Goal: Ask a question

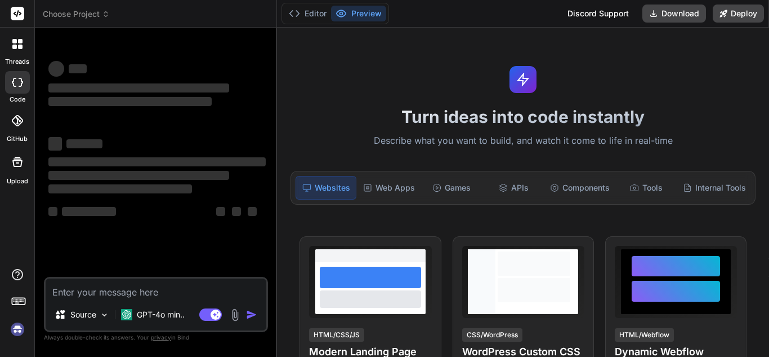
click at [82, 285] on textarea at bounding box center [156, 288] width 221 height 20
type textarea "x"
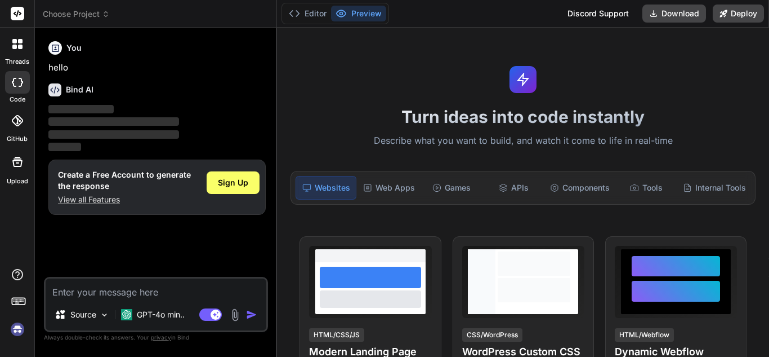
type textarea "Here is a guide to implementing a GST report feature in CodeIgniter, including …"
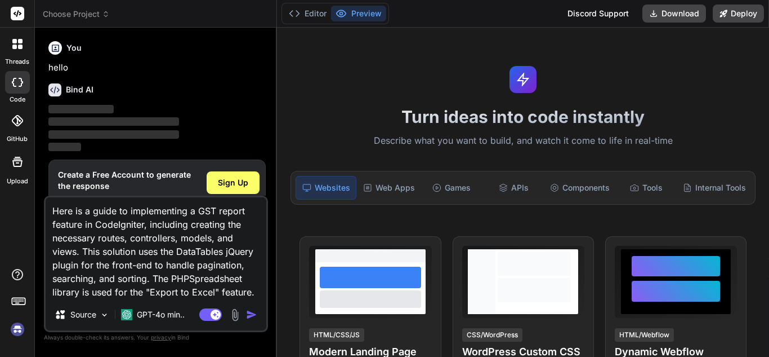
type textarea "x"
type textarea "Here is a guide to implementing a GST report feature in CodeIgniter, including …"
click at [250, 312] on img "button" at bounding box center [251, 314] width 11 height 11
click at [199, 202] on textarea "Here is a guide to implementing a GST report feature in CodeIgniter, including …" at bounding box center [156, 247] width 221 height 101
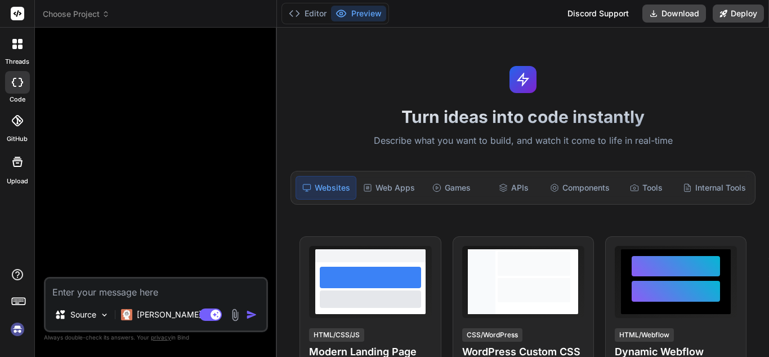
click at [18, 328] on img at bounding box center [17, 328] width 19 height 19
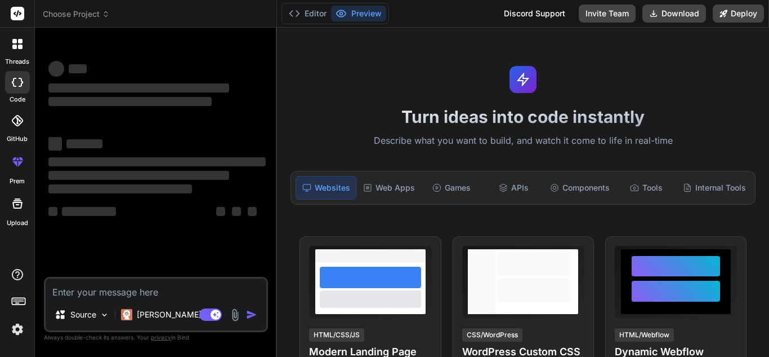
scroll to position [21, 0]
click at [144, 289] on textarea at bounding box center [156, 288] width 221 height 20
type textarea "x"
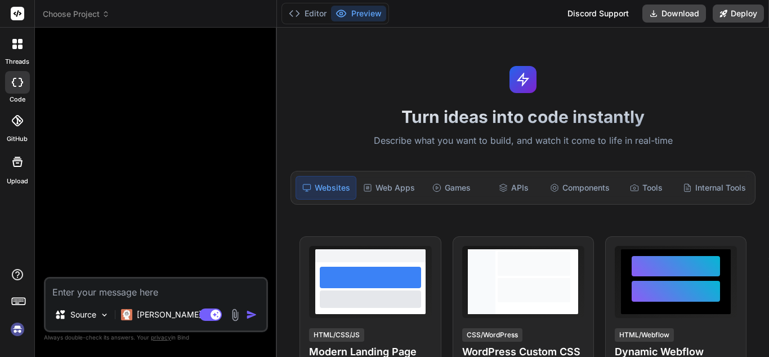
paste textarea "using codeignator i want to deisgn gst report how i can do assume in my db tabl…"
type textarea "using codeignator i want to deisgn gst report how i can do assume in my db tabl…"
type textarea "x"
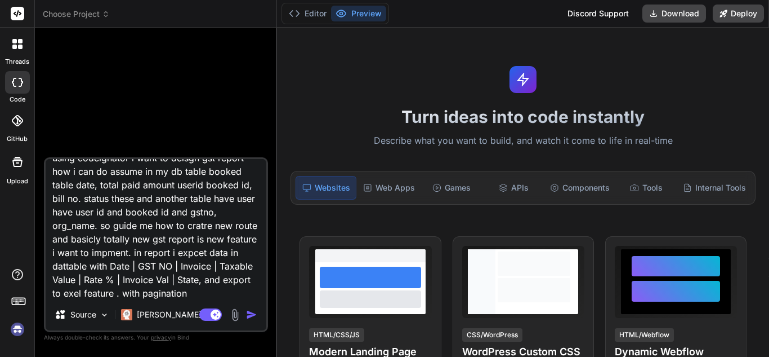
scroll to position [16, 0]
type textarea "using codeignator i want to deisgn gst report how i can do assume in my db tabl…"
click at [251, 313] on img "button" at bounding box center [251, 314] width 11 height 11
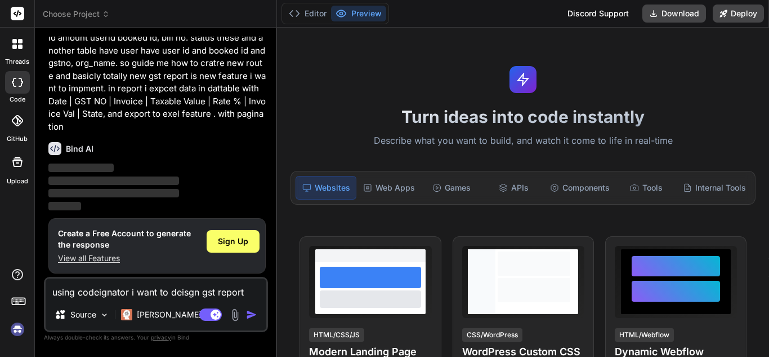
scroll to position [57, 0]
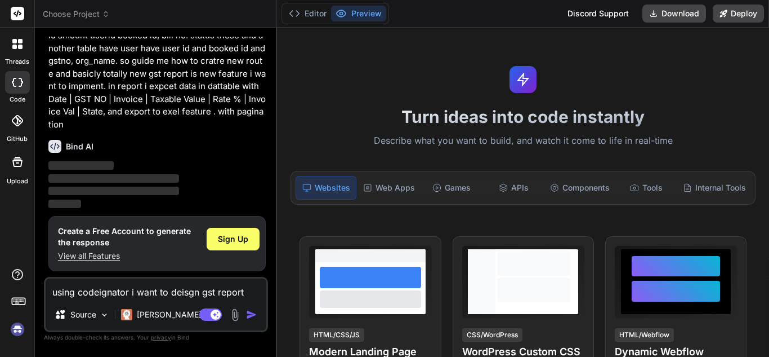
click at [20, 326] on img at bounding box center [17, 328] width 19 height 19
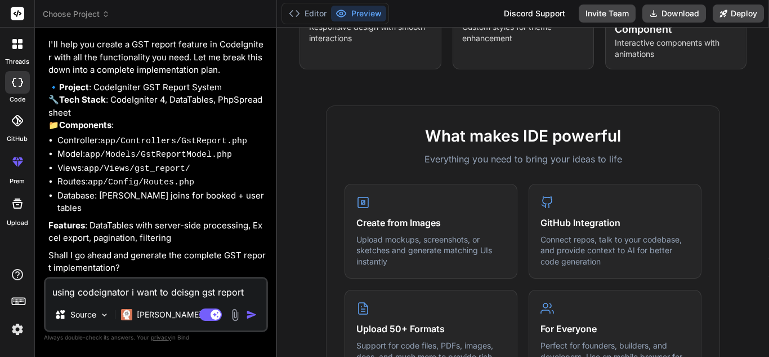
scroll to position [186, 0]
type textarea "x"
click at [119, 290] on textarea "using codeignator i want to deisgn gst report how i can do assume in my db tabl…" at bounding box center [156, 288] width 221 height 20
type textarea "y"
type textarea "x"
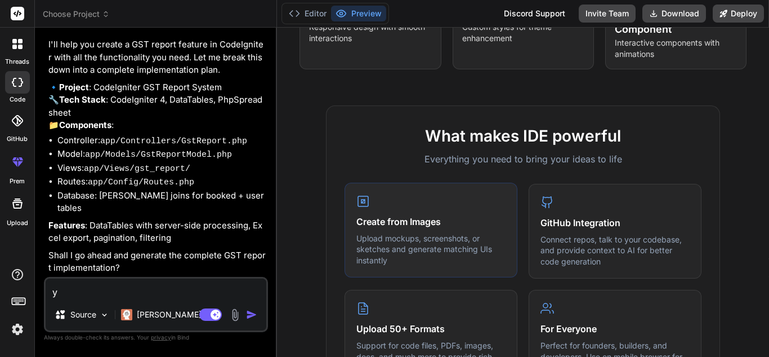
type textarea "ye"
type textarea "x"
type textarea "yes"
type textarea "x"
type textarea "yes"
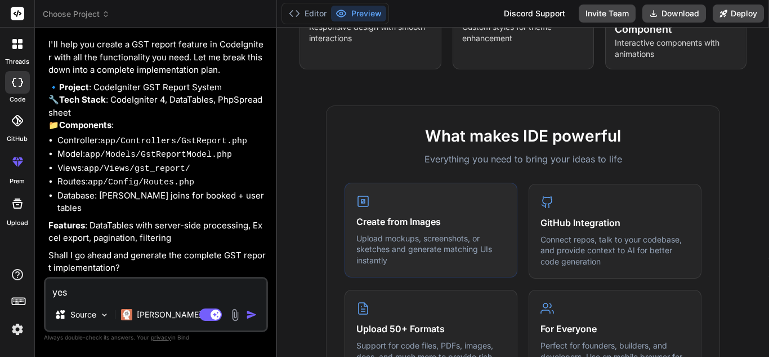
type textarea "x"
type textarea "yes s"
type textarea "x"
type textarea "yes su"
type textarea "x"
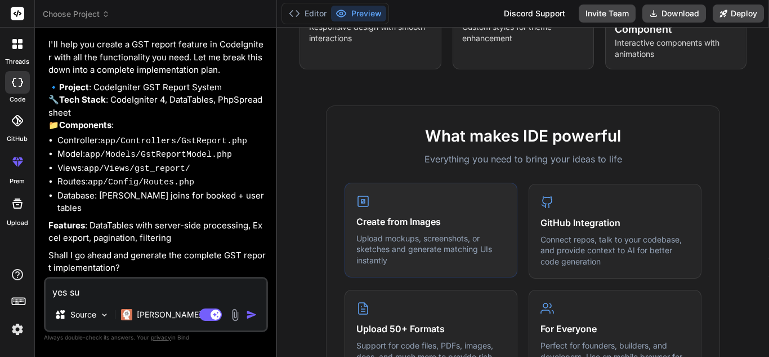
type textarea "yes sur"
type textarea "x"
type textarea "yes sure"
type textarea "x"
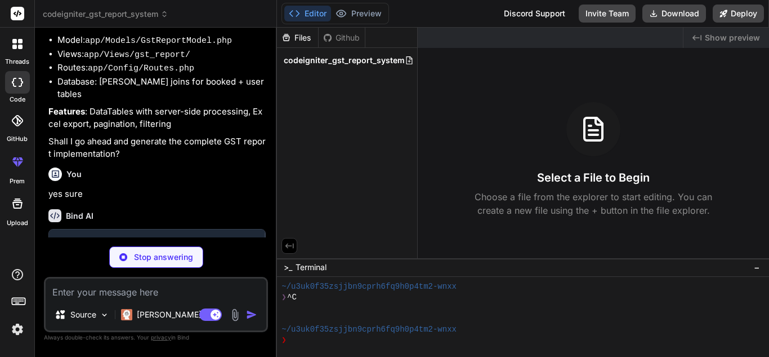
scroll to position [304, 0]
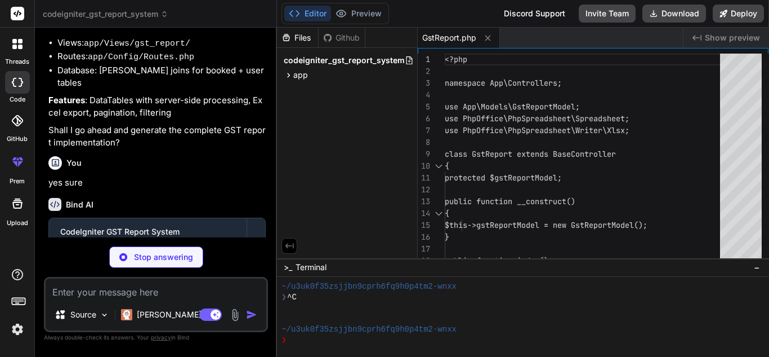
type textarea "x"
type textarea "return $builder->countAllResults(); } }"
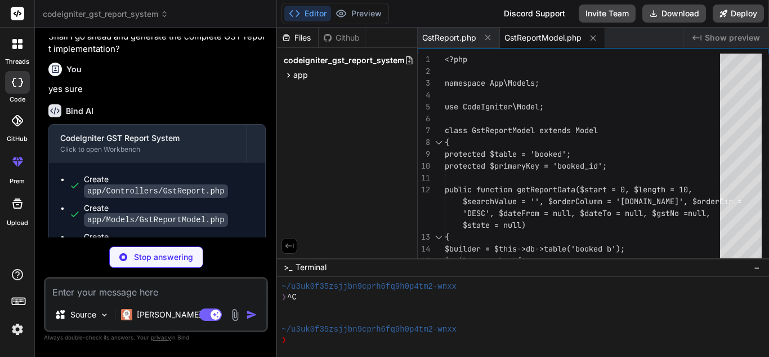
scroll to position [400, 0]
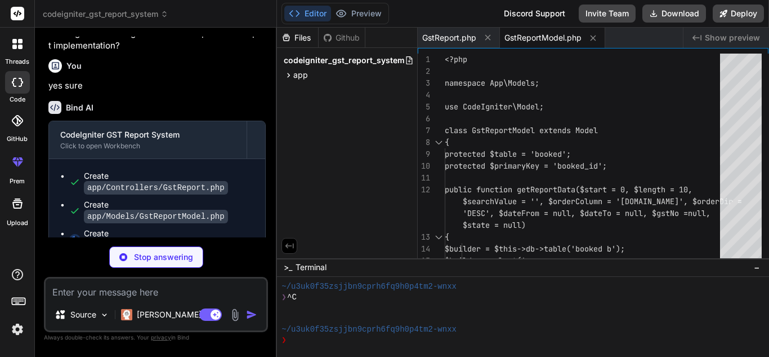
type textarea "x"
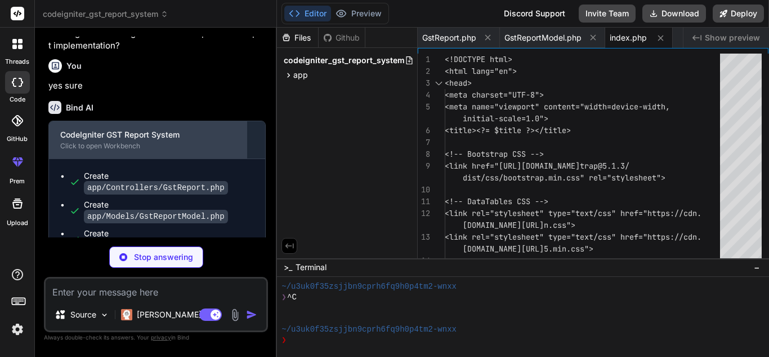
scroll to position [418, 0]
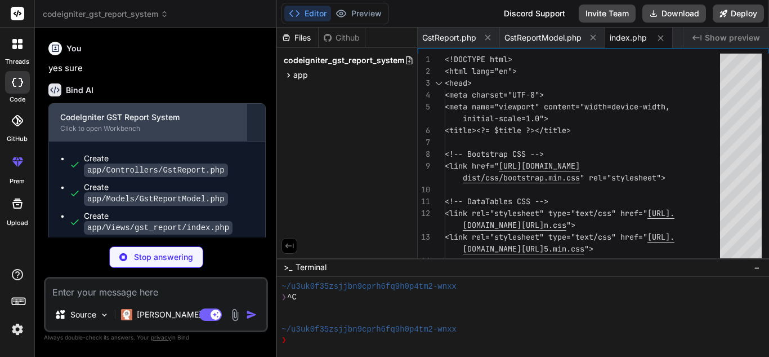
type textarea "x"
type textarea "// $routes->get('gst-report/export', 'GstReport::exportToExcel');"
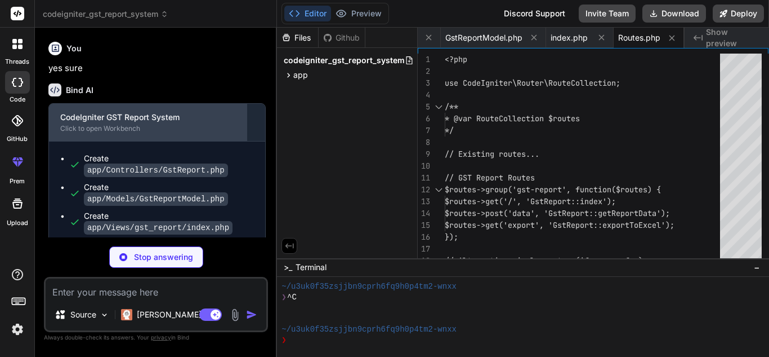
type textarea "x"
type textarea ""optimize-autoloader": true, "preferred-install": "dist", "sort-packages": true…"
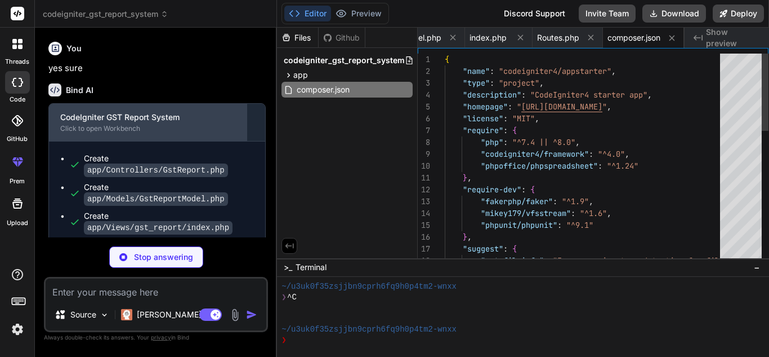
scroll to position [107, 0]
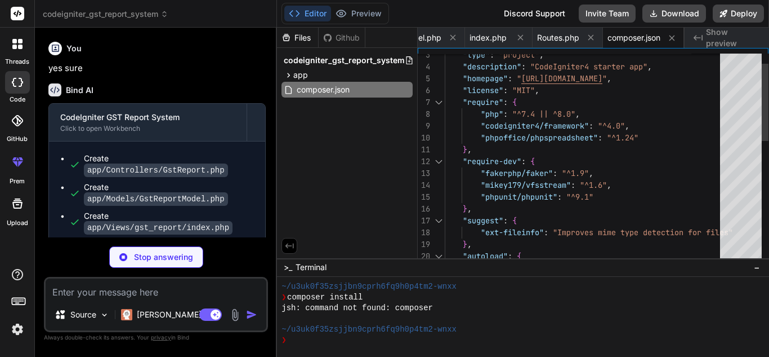
type textarea "x"
type textarea "INSERT INTO booked (booked_id, date, total_paid_amount, user_id, bill_no, statu…"
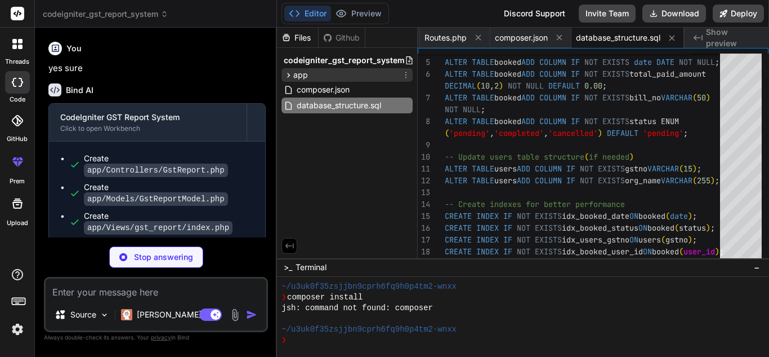
click at [288, 70] on div "app" at bounding box center [296, 74] width 24 height 11
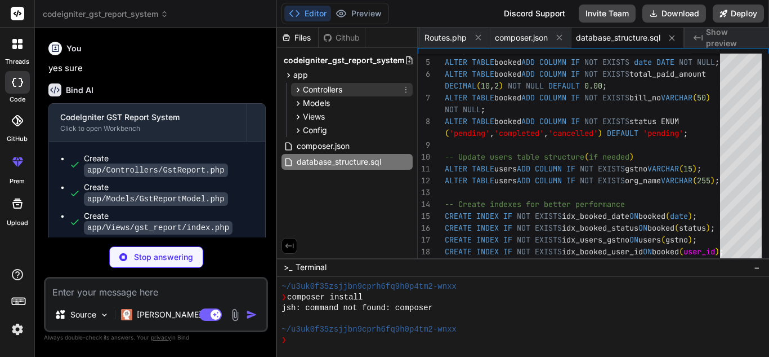
click at [300, 86] on icon at bounding box center [298, 90] width 10 height 10
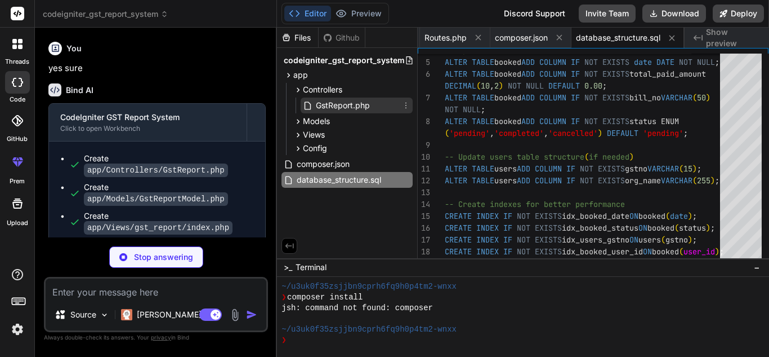
type textarea "x"
click at [319, 100] on span "GstReport.php" at bounding box center [343, 106] width 56 height 14
type textarea "]; } }"
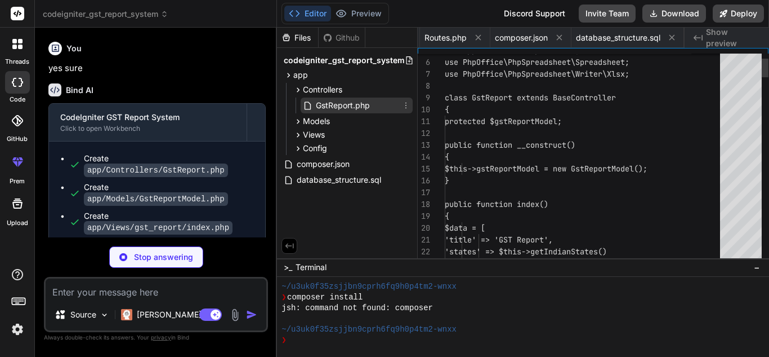
scroll to position [0, 0]
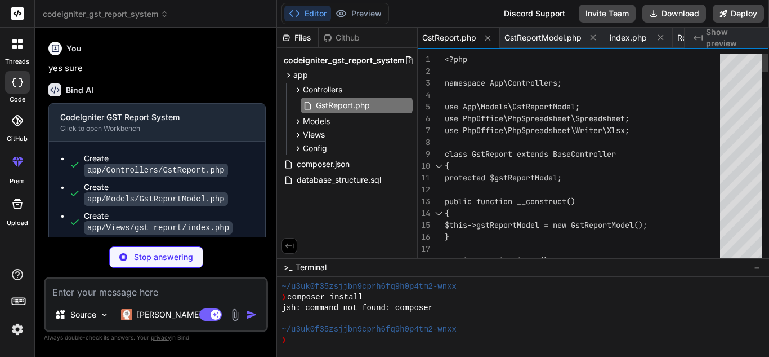
type textarea "x"
type textarea "<?php namespace App\Controllers; use App\Models\GstReportModel; use PhpOffice\P…"
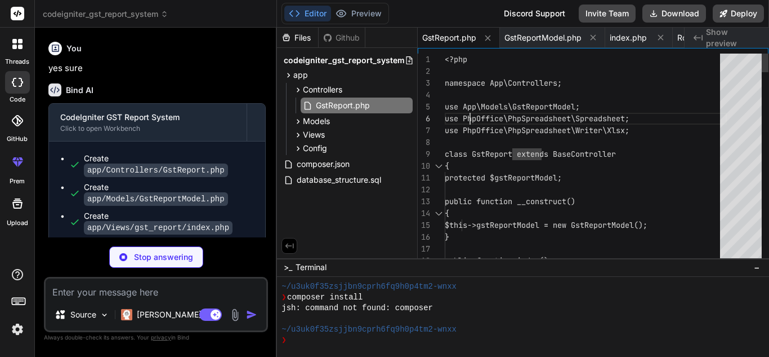
type textarea "x"
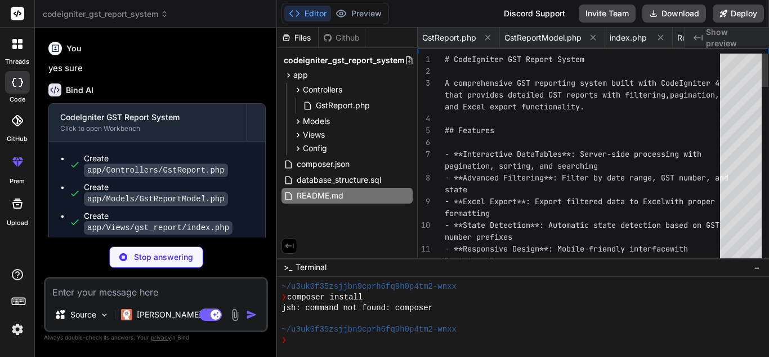
scroll to position [0, 329]
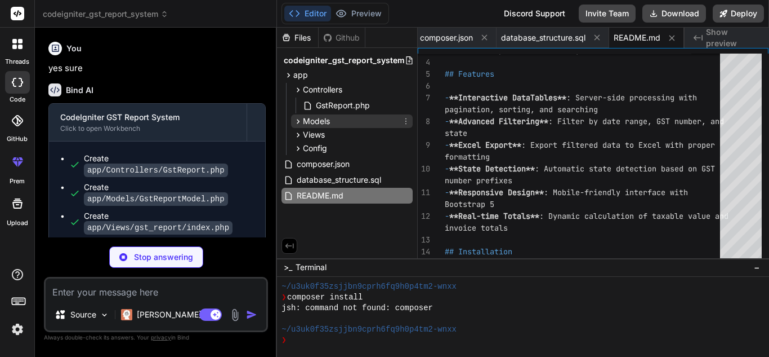
click at [324, 118] on span "Models" at bounding box center [316, 120] width 27 height 11
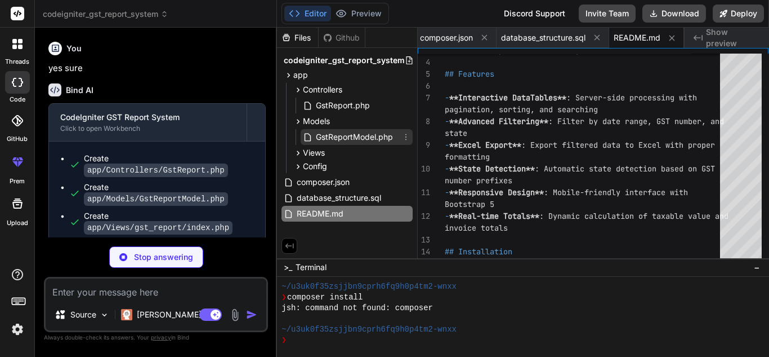
type textarea "x"
click at [333, 133] on span "GstReportModel.php" at bounding box center [354, 137] width 79 height 14
type textarea "return $builder->countAllResults(); } }"
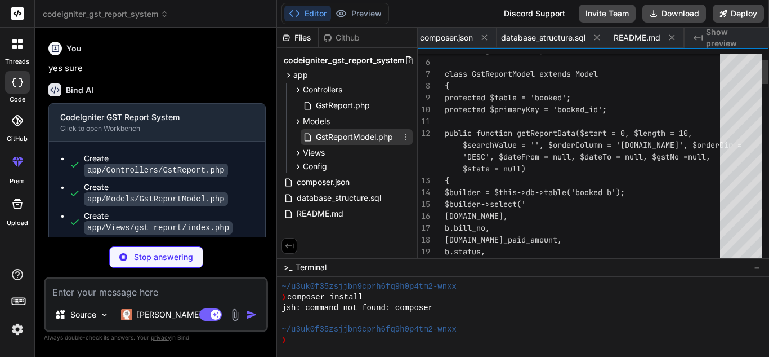
scroll to position [0, 82]
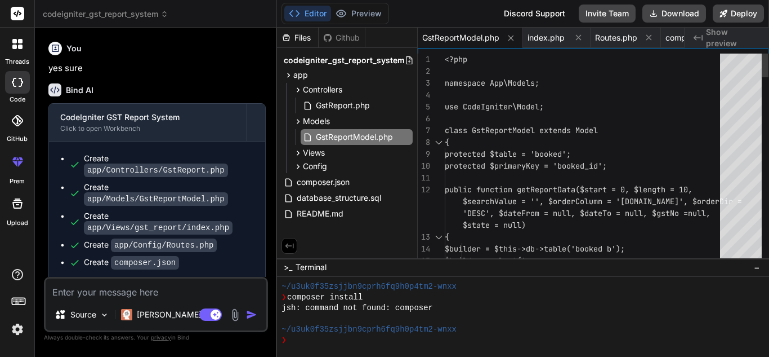
type textarea "x"
click at [293, 154] on icon at bounding box center [298, 153] width 10 height 10
click at [337, 163] on span "gst_report" at bounding box center [332, 167] width 38 height 11
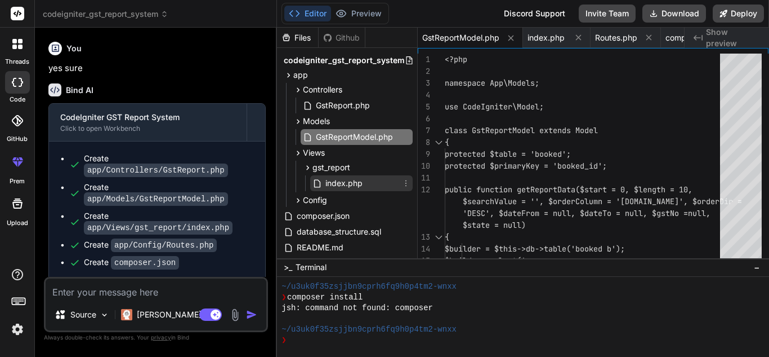
click at [332, 177] on span "index.php" at bounding box center [343, 183] width 39 height 14
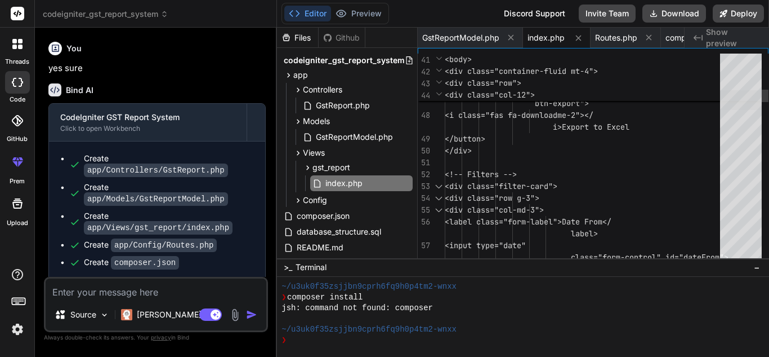
click at [756, 109] on div at bounding box center [741, 100] width 42 height 20
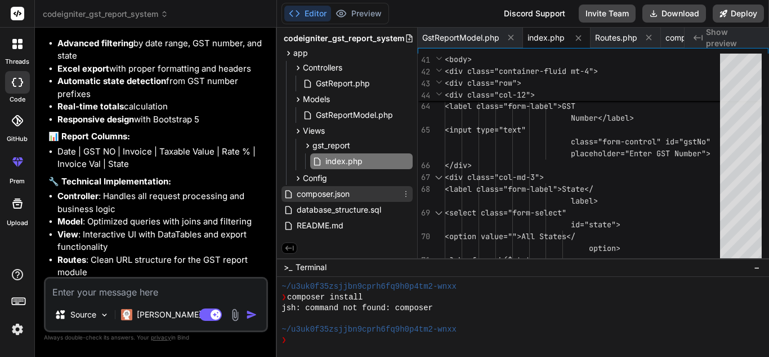
scroll to position [24, 0]
click at [169, 286] on textarea at bounding box center [156, 288] width 221 height 20
type textarea "c"
type textarea "x"
type textarea "ca"
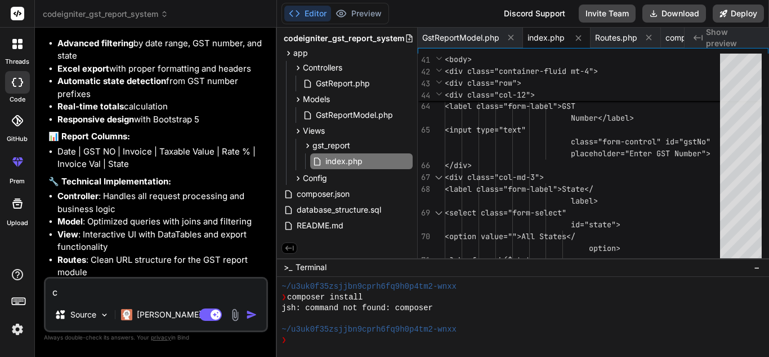
type textarea "x"
type textarea "can"
type textarea "x"
type textarea "can"
type textarea "x"
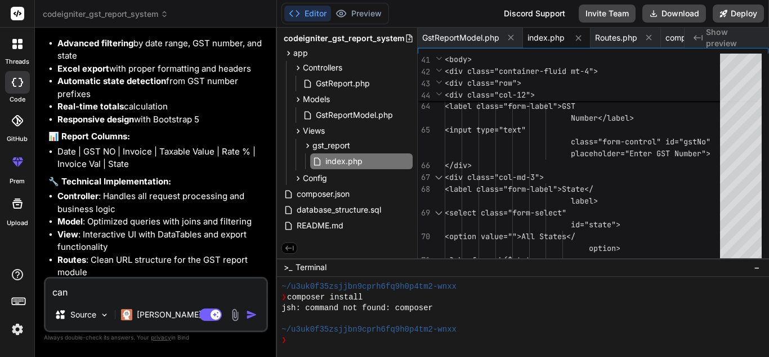
type textarea "can y"
type textarea "x"
type textarea "can yo"
type textarea "x"
type textarea "can you"
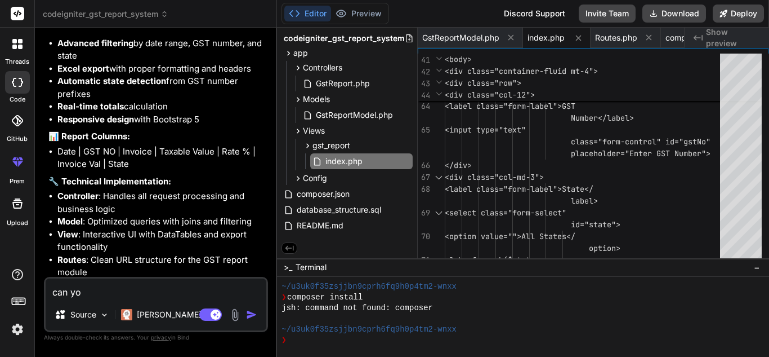
type textarea "x"
type textarea "can you"
type textarea "x"
type textarea "can you v"
type textarea "x"
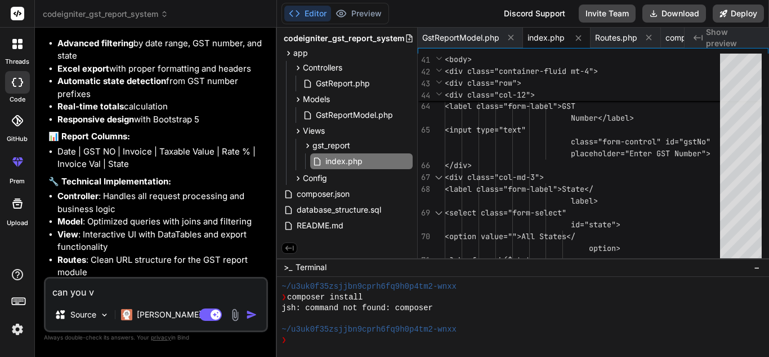
type textarea "can you vi"
type textarea "x"
type textarea "can you vis"
type textarea "x"
type textarea "can you visu"
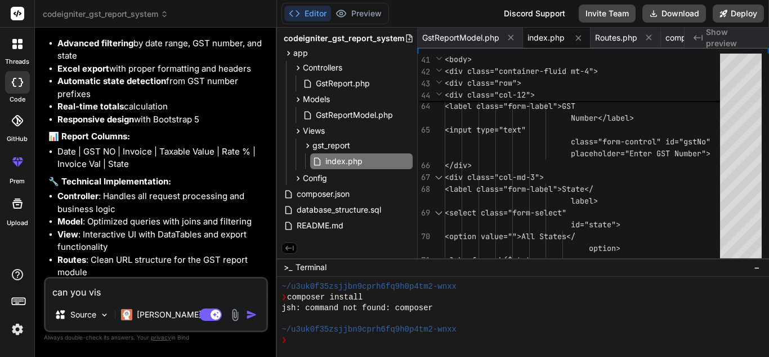
type textarea "x"
type textarea "can you visua"
type textarea "x"
type textarea "can you visual"
type textarea "x"
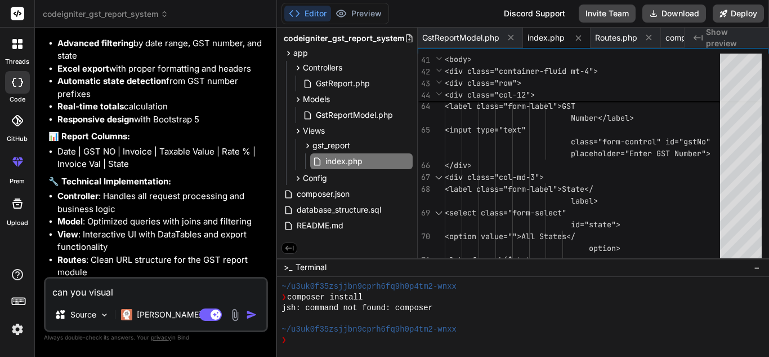
type textarea "can you visuali"
type textarea "x"
type textarea "can you visualiz"
type textarea "x"
type textarea "can you visualize"
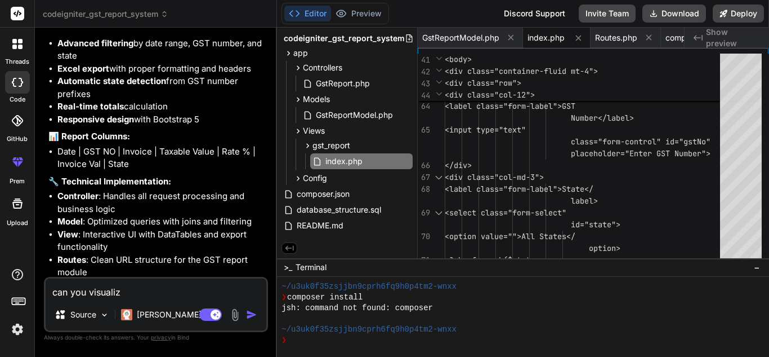
type textarea "x"
type textarea "can you visualize"
type textarea "x"
type textarea "can you visualize i"
type textarea "x"
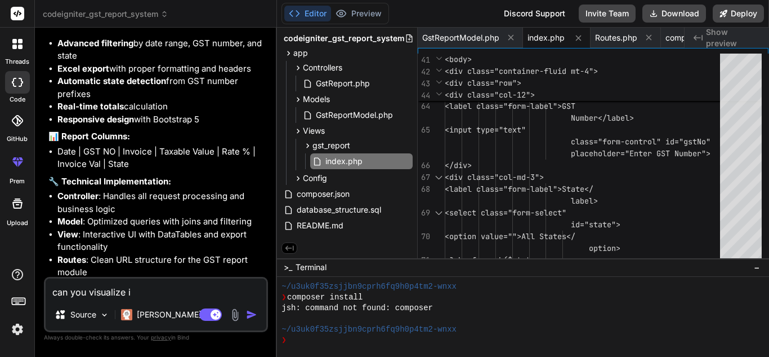
type textarea "can you visualize in"
type textarea "x"
type textarea "can you visualize in"
type textarea "x"
type textarea "can you visualize in v"
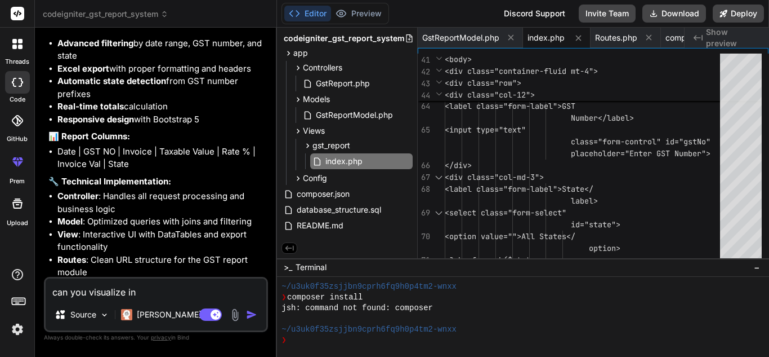
type textarea "x"
type textarea "can you visualize in vi"
type textarea "x"
type textarea "can you visualize in vie"
type textarea "x"
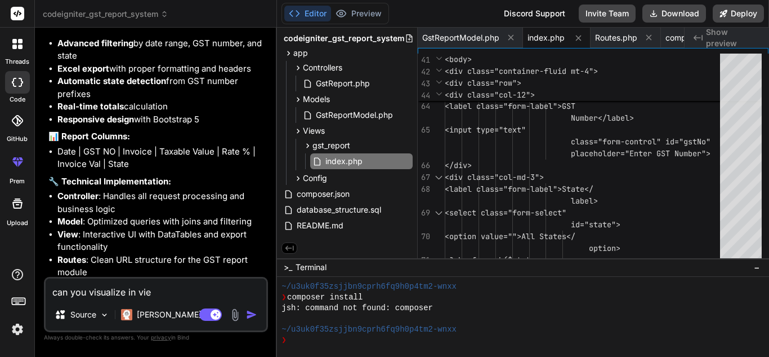
type textarea "can you visualize in view"
type textarea "x"
type textarea "can you visualize in view"
type textarea "x"
type textarea "can you visualize in view s"
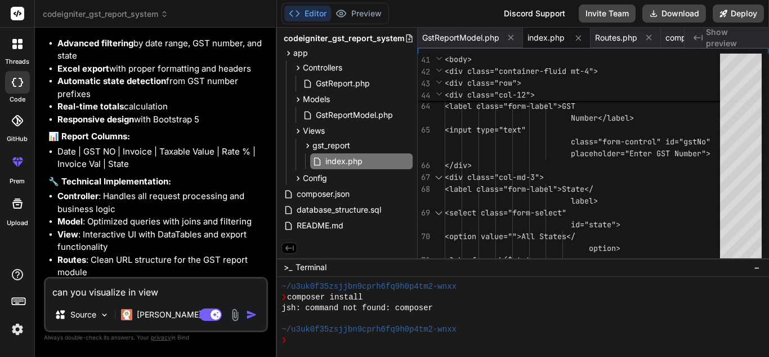
type textarea "x"
type textarea "can you visualize in view"
type textarea "x"
type textarea "can you visualize in view h"
type textarea "x"
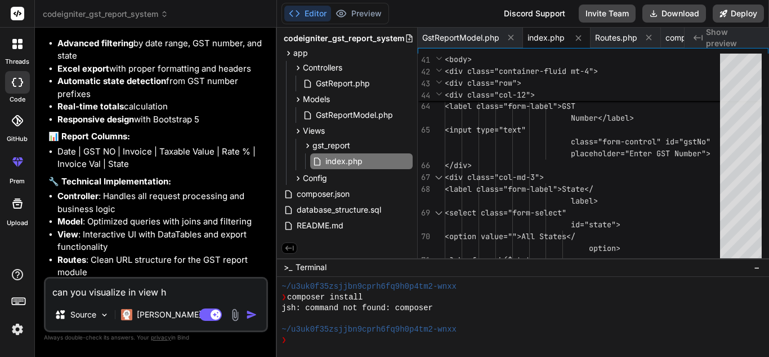
type textarea "can you visualize in view ho"
type textarea "x"
type textarea "can you visualize in view how"
type textarea "x"
type textarea "can you visualize in view how"
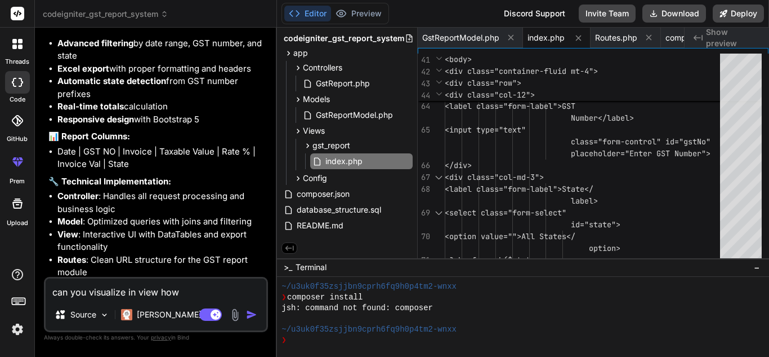
type textarea "x"
type textarea "can you visualize in view how i"
type textarea "x"
type textarea "can you visualize in view how it"
type textarea "x"
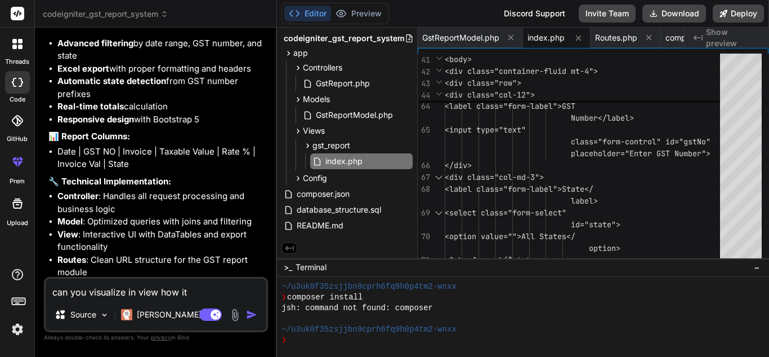
type textarea "can you visualize in view how it"
type textarea "x"
type textarea "can you visualize in view how it l"
type textarea "x"
type textarea "can you visualize in view how it lo"
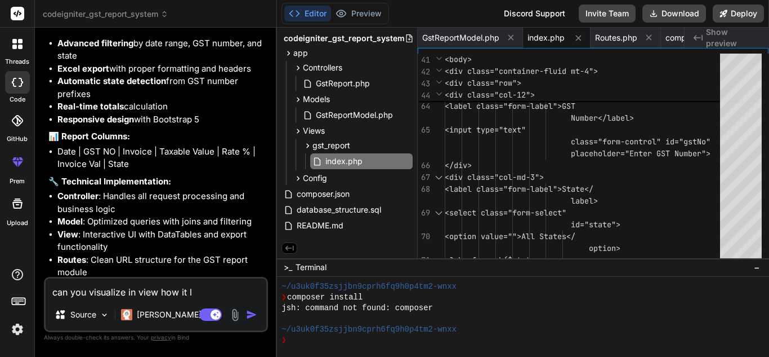
type textarea "x"
type textarea "can you visualize in view how it lok"
type textarea "x"
type textarea "can you visualize in view how it lo"
type textarea "x"
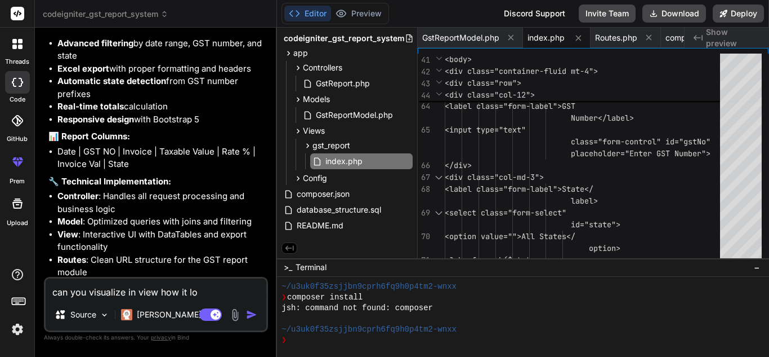
type textarea "can you visualize in view how it loo"
type textarea "x"
type textarea "can you visualize in view how it look"
type textarea "x"
type textarea "can you visualize in view how it look"
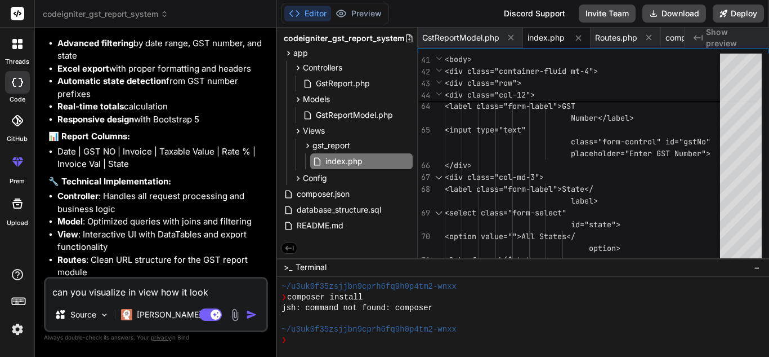
type textarea "x"
type textarea "can you visualize in view how it look i"
type textarea "x"
type textarea "can you visualize in view how it look in"
type textarea "x"
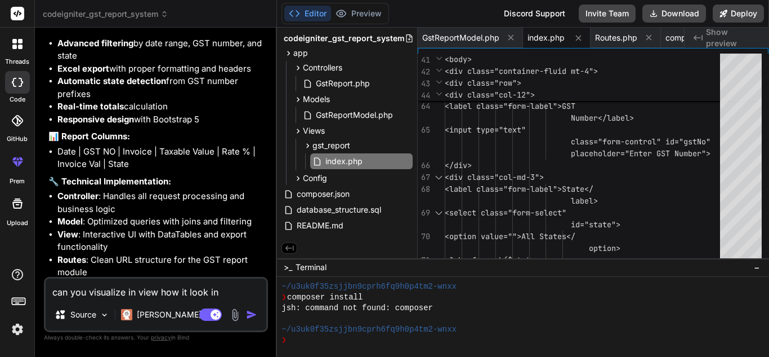
type textarea "can you visualize in view how it look in"
type textarea "x"
type textarea "can you visualize in view how it look in u"
type textarea "x"
type textarea "can you visualize in view how it look in ui"
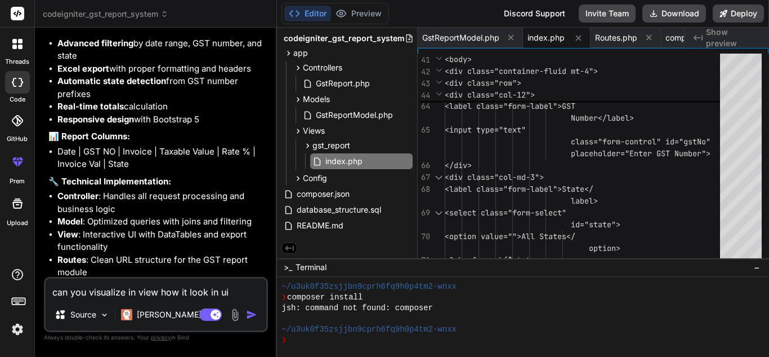
type textarea "x"
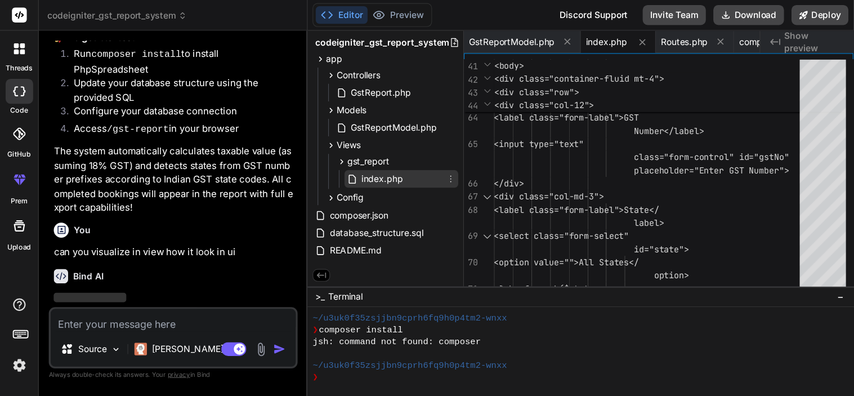
scroll to position [0, 0]
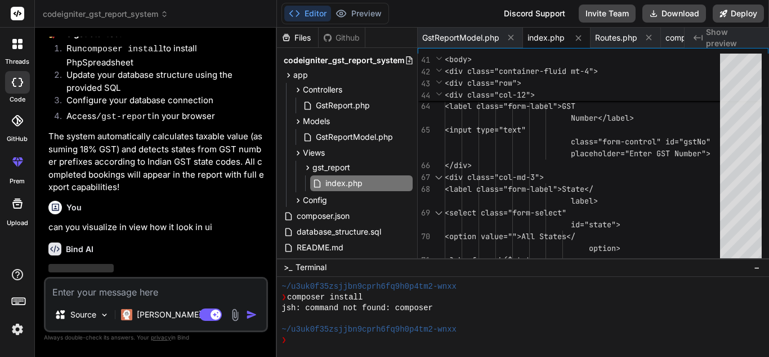
type textarea "x"
type textarea "$('#state').change(function() { table.ajax.reload(); }); }); </script> </body> …"
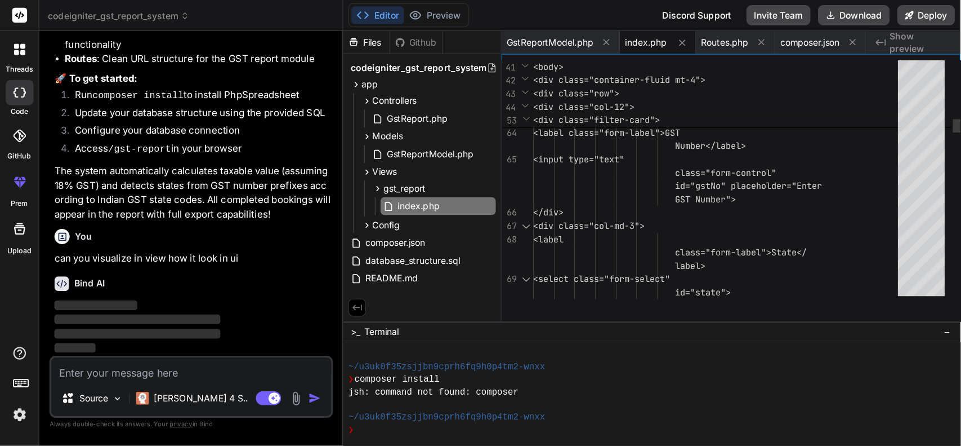
scroll to position [101, 0]
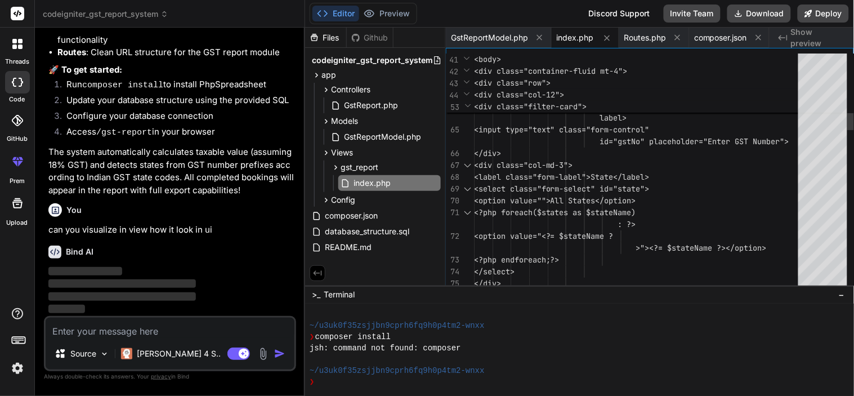
type textarea "x"
type textarea "</script> </body> </html>"
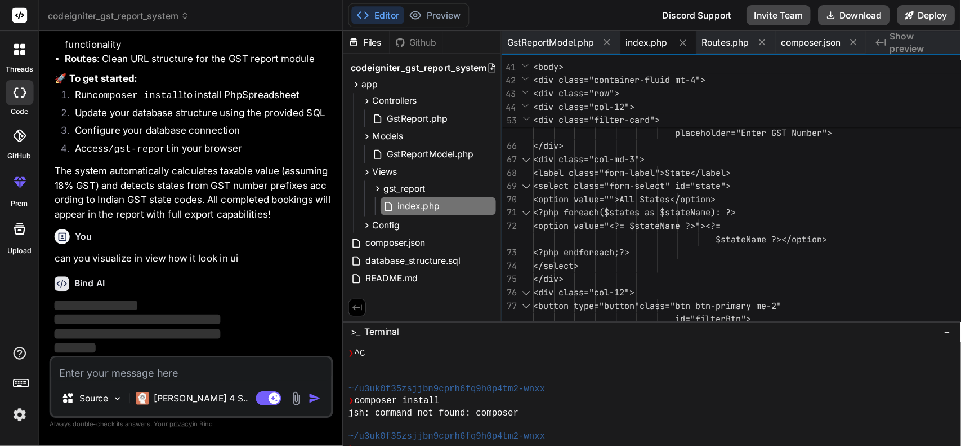
scroll to position [74, 0]
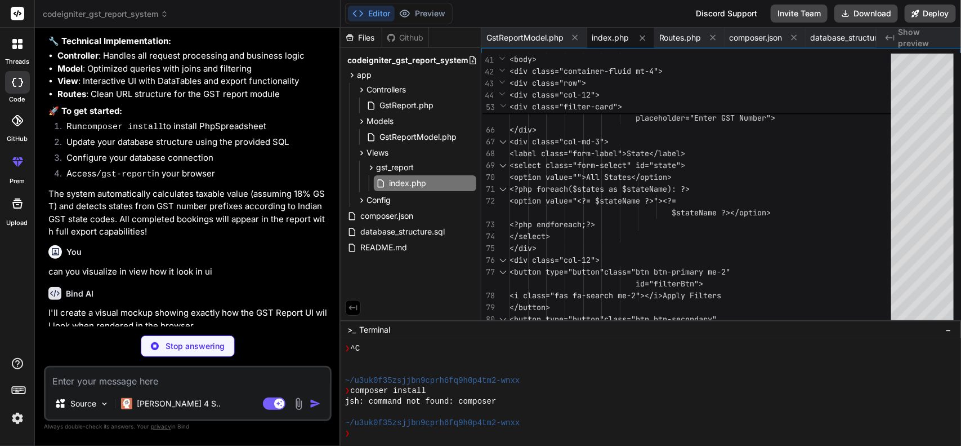
drag, startPoint x: 626, startPoint y: 1, endPoint x: 290, endPoint y: 220, distance: 401.3
click at [290, 220] on p "The system automatically calculates taxable value (assuming 18% GST) and detect…" at bounding box center [188, 213] width 281 height 51
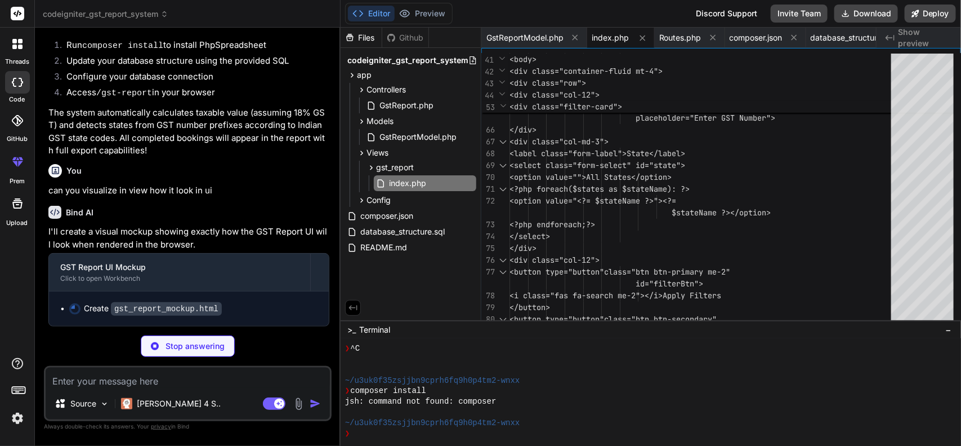
scroll to position [907, 0]
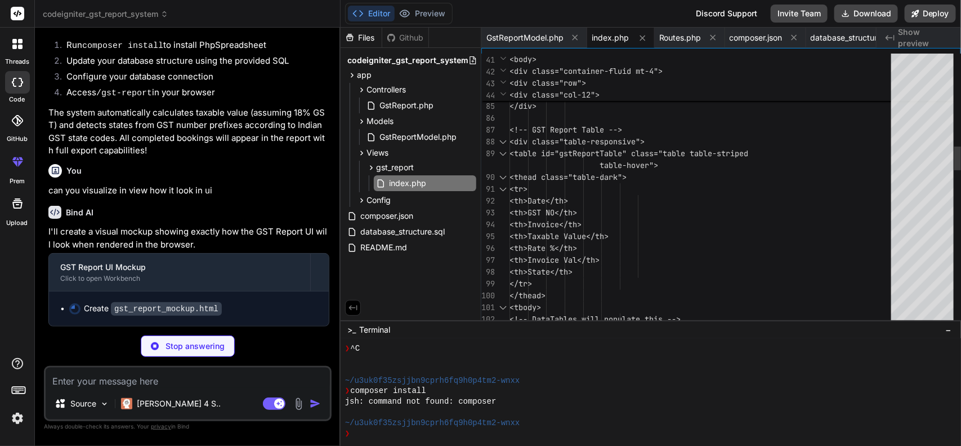
type textarea "x"
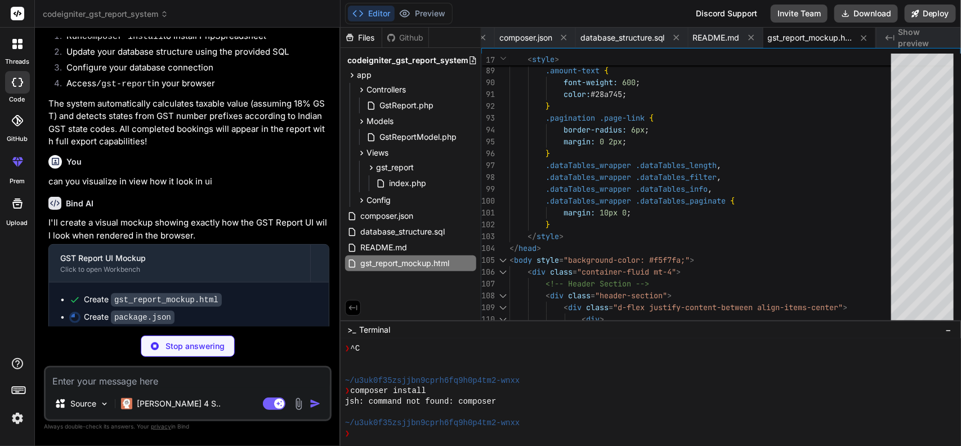
type textarea "x"
type textarea "{ "name": "gst-report-mockup", "scripts": { "dev": "http-server -p 3000 -c-1 --…"
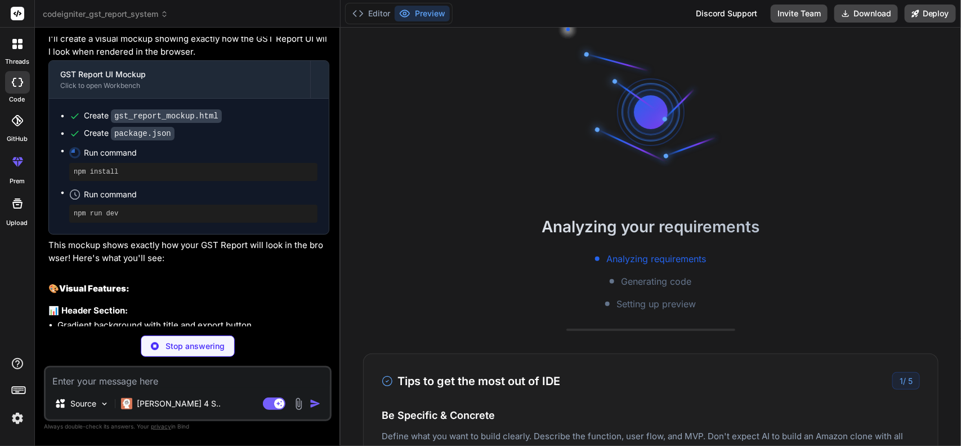
scroll to position [1066, 0]
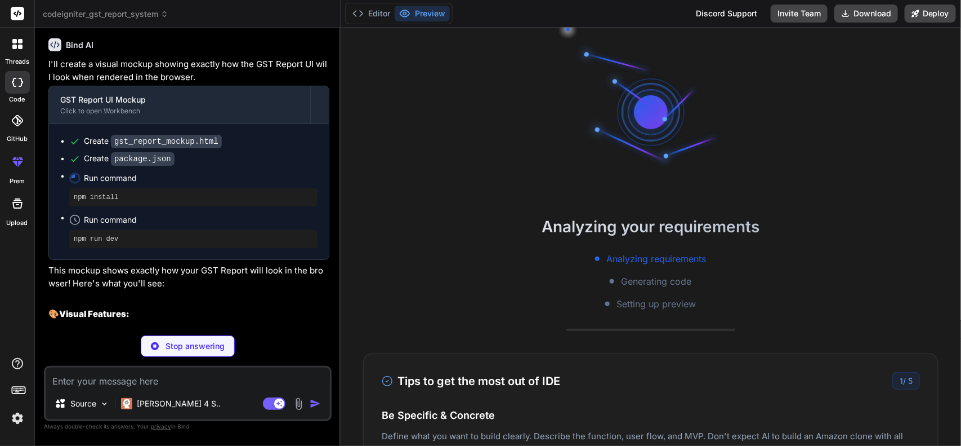
click at [171, 148] on code "gst_report_mockup.html" at bounding box center [166, 142] width 111 height 14
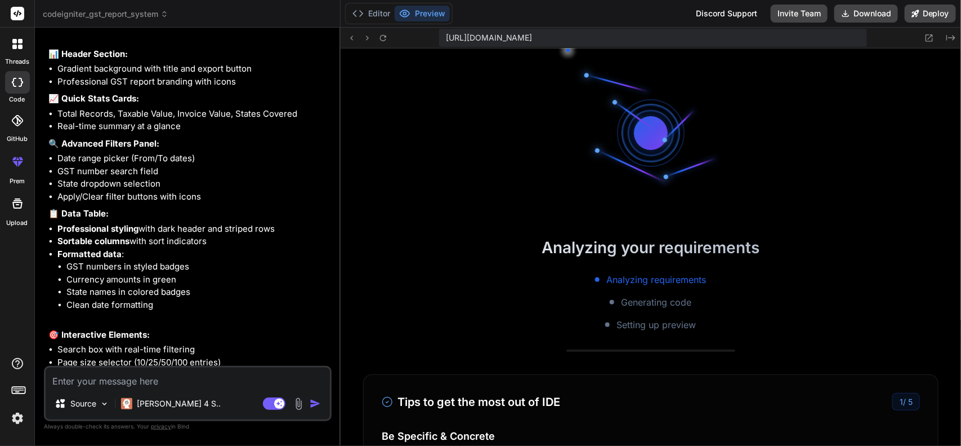
scroll to position [516, 0]
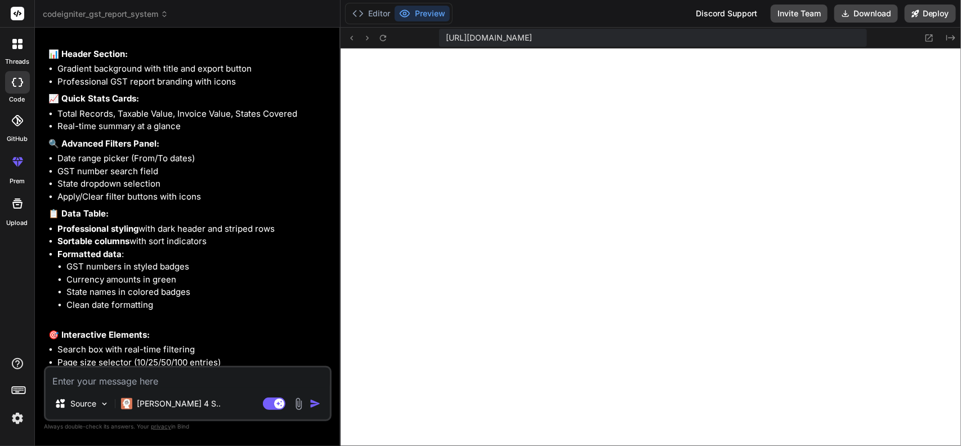
type textarea "x"
click at [381, 11] on button "Editor" at bounding box center [371, 14] width 47 height 16
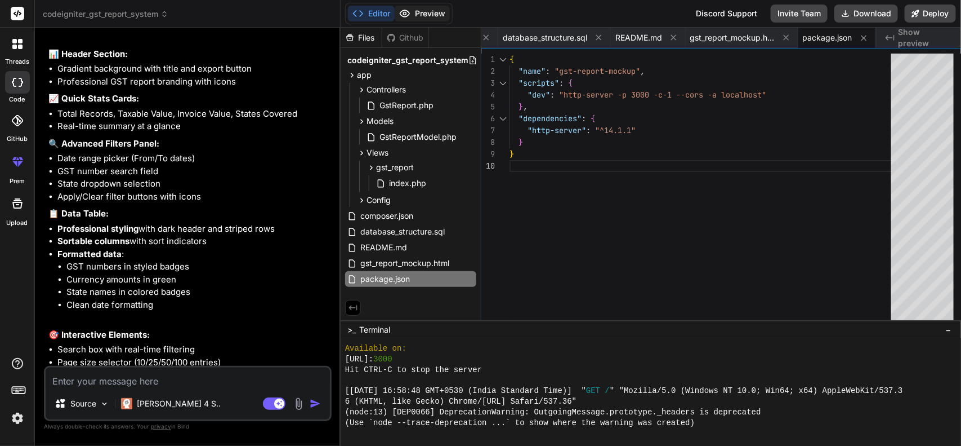
click at [421, 10] on button "Preview" at bounding box center [422, 14] width 55 height 16
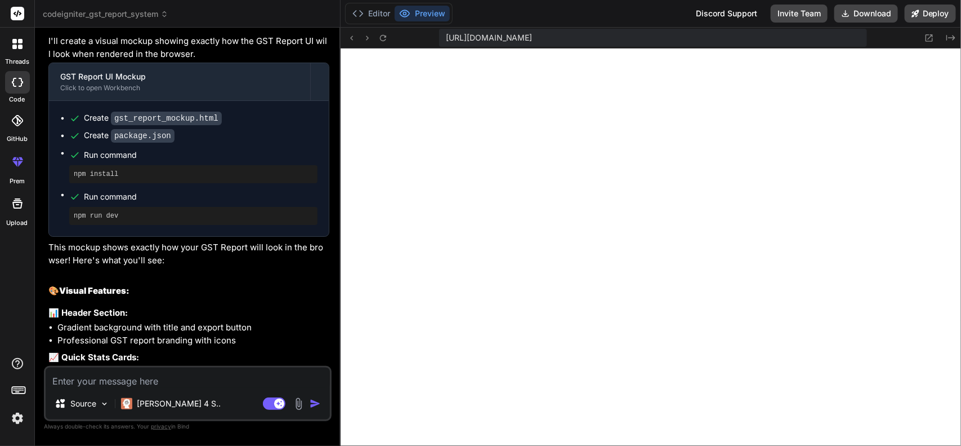
scroll to position [981, 0]
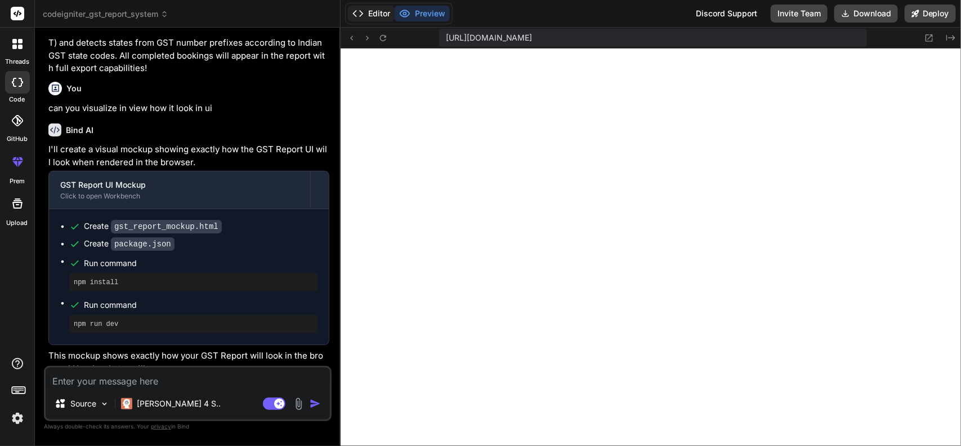
click at [378, 11] on button "Editor" at bounding box center [371, 14] width 47 height 16
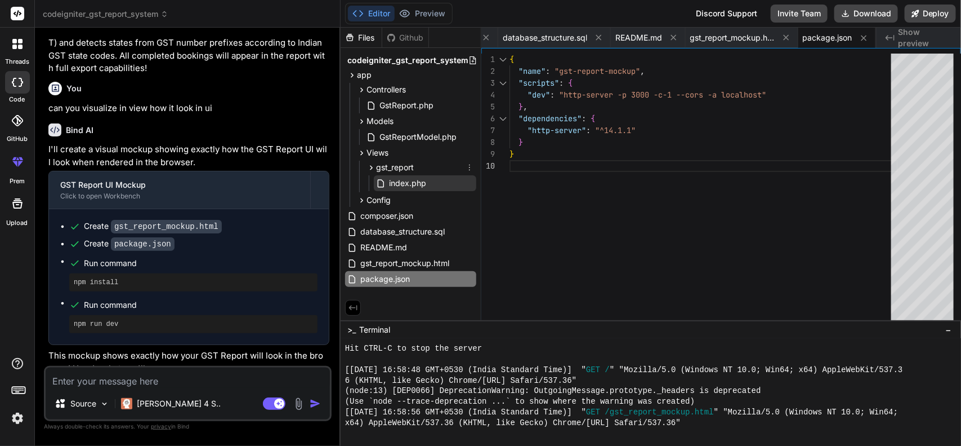
click at [416, 181] on span "index.php" at bounding box center [407, 183] width 39 height 14
type textarea "</script> </body> </html>"
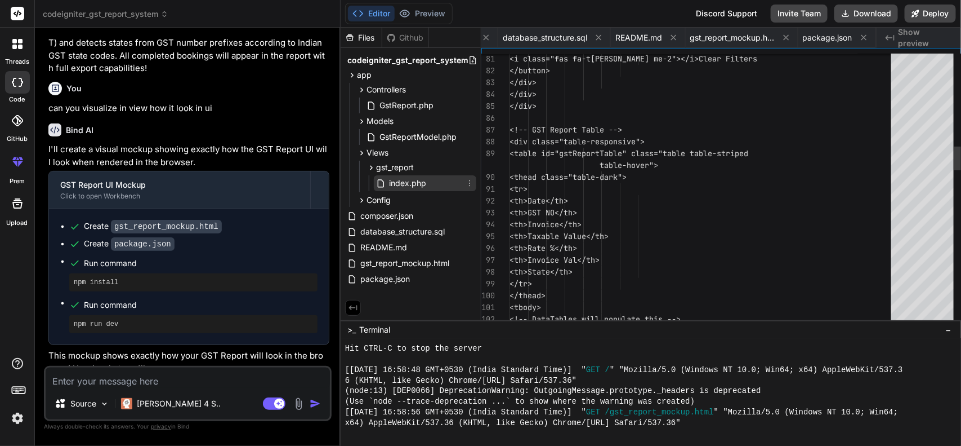
scroll to position [0, 188]
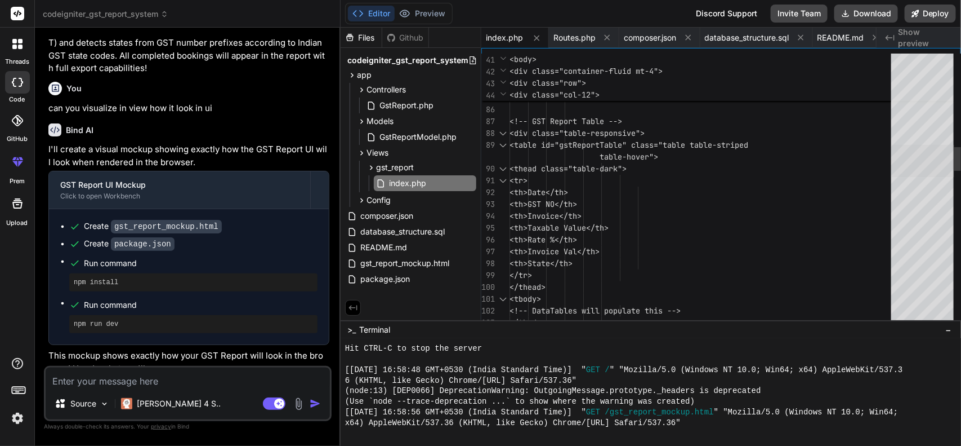
type textarea "x"
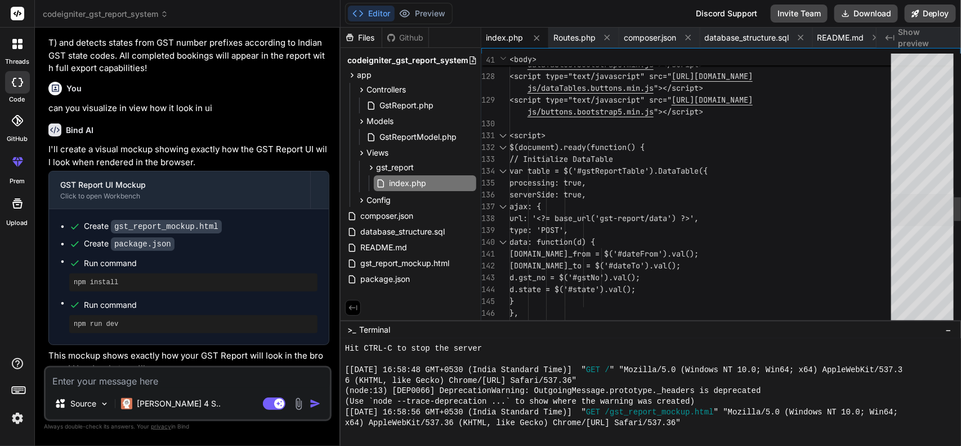
click at [769, 210] on div at bounding box center [923, 210] width 63 height 32
drag, startPoint x: 694, startPoint y: 214, endPoint x: 733, endPoint y: 217, distance: 39.6
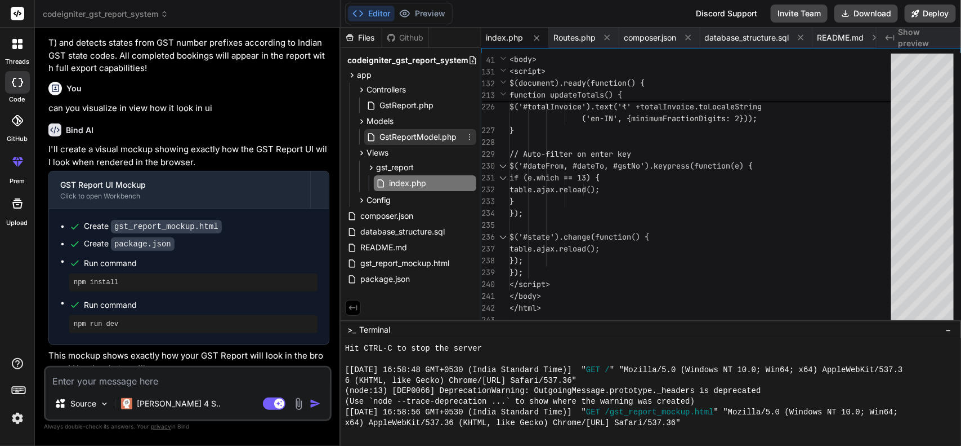
click at [418, 132] on span "GstReportModel.php" at bounding box center [417, 137] width 79 height 14
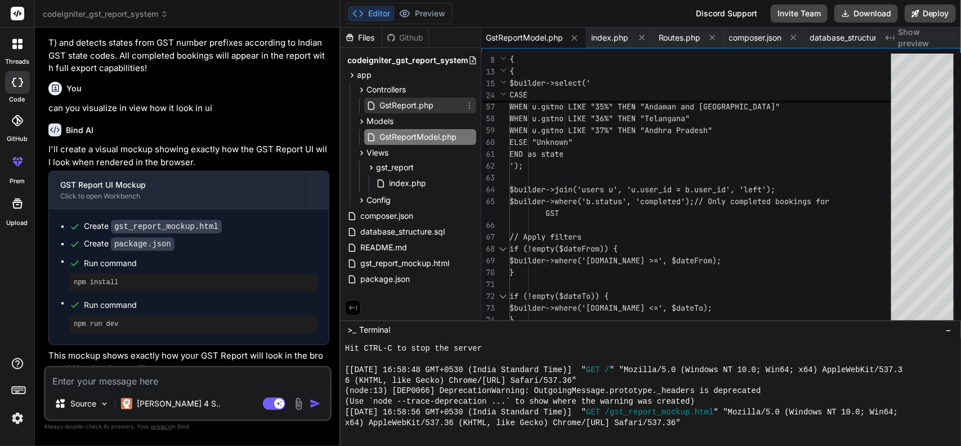
click at [407, 105] on span "GstReport.php" at bounding box center [406, 106] width 56 height 14
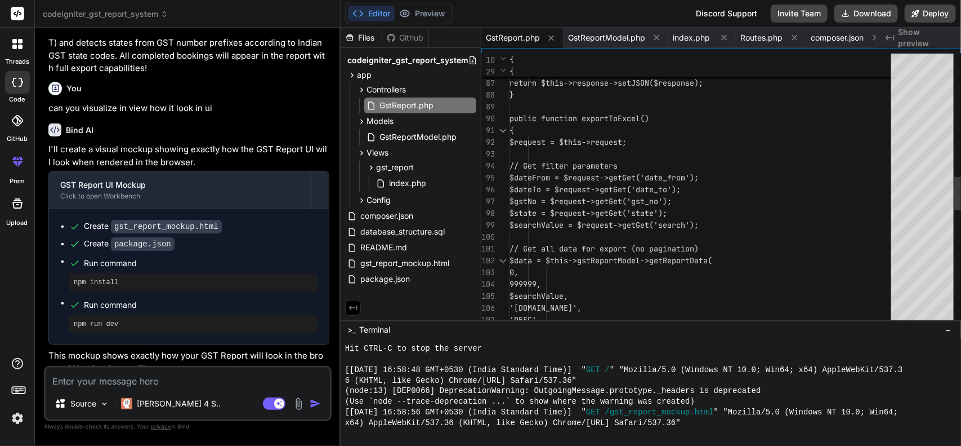
click at [612, 135] on div "{" at bounding box center [704, 130] width 389 height 12
click at [558, 130] on div "{ $request = $this->request; // Get filter parameters $dateFrom = $request->get…" at bounding box center [704, 160] width 389 height 2200
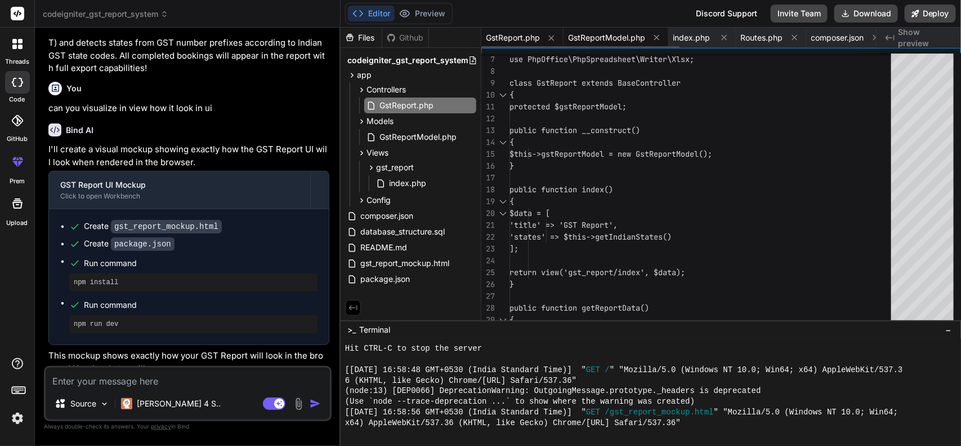
click at [581, 29] on div "GstReportModel.php" at bounding box center [616, 38] width 105 height 20
type textarea "} return $builder->countAllResults(); } }"
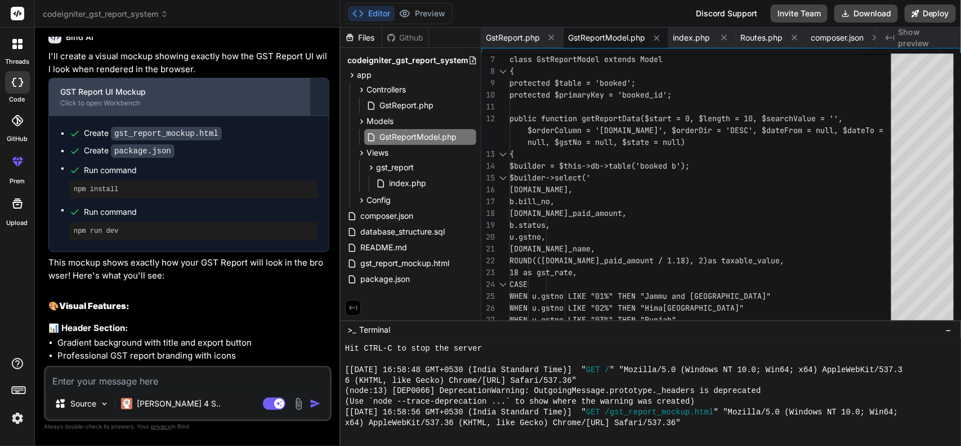
scroll to position [1121, 0]
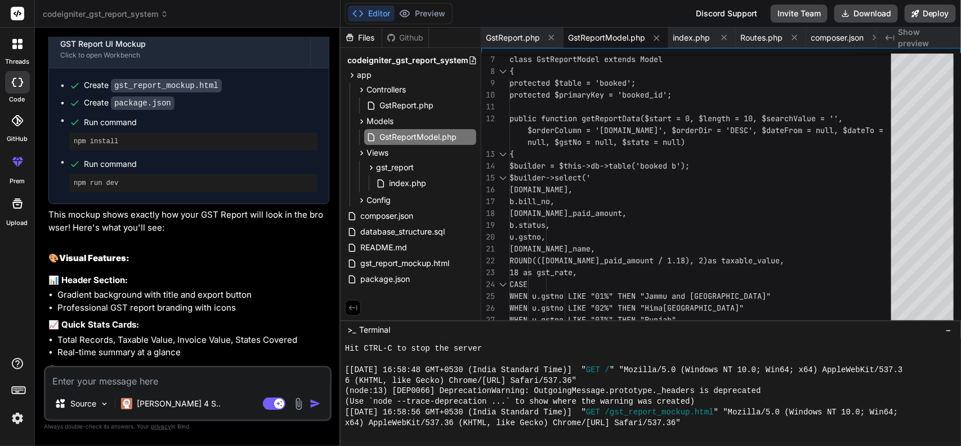
click at [200, 92] on code "gst_report_mockup.html" at bounding box center [166, 86] width 111 height 14
click at [198, 92] on code "gst_report_mockup.html" at bounding box center [166, 86] width 111 height 14
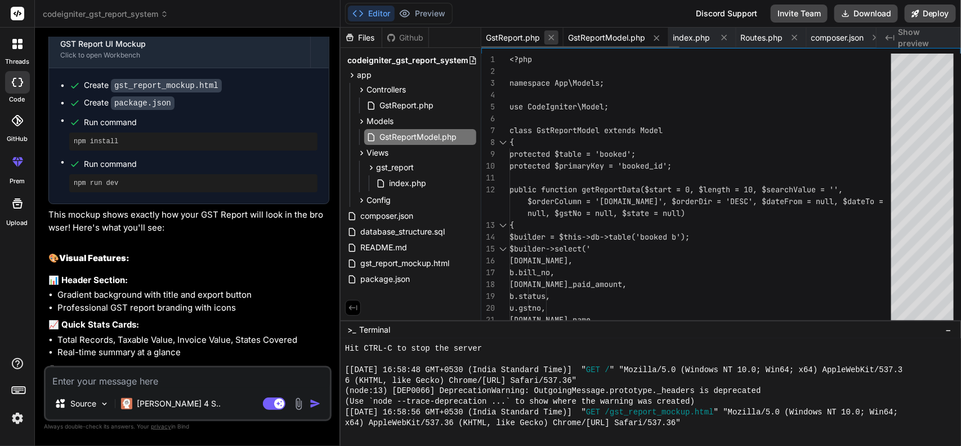
click at [550, 37] on icon at bounding box center [552, 38] width 10 height 10
click at [19, 76] on div at bounding box center [17, 82] width 25 height 23
click at [17, 48] on icon at bounding box center [17, 44] width 10 height 10
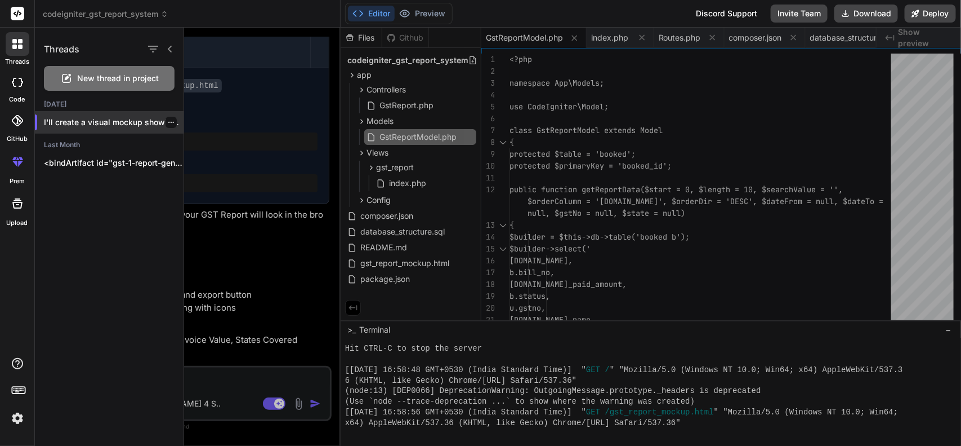
click at [93, 124] on p "I'll create a visual mockup showing exac..." at bounding box center [114, 122] width 140 height 11
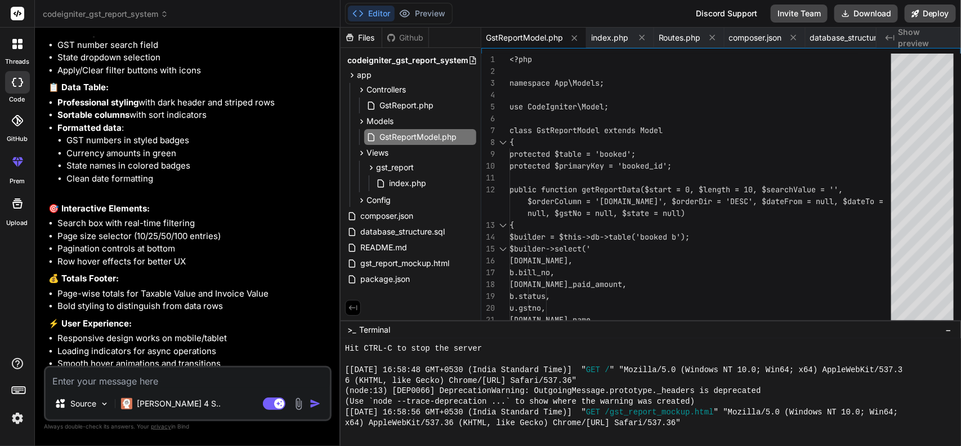
scroll to position [1544, 0]
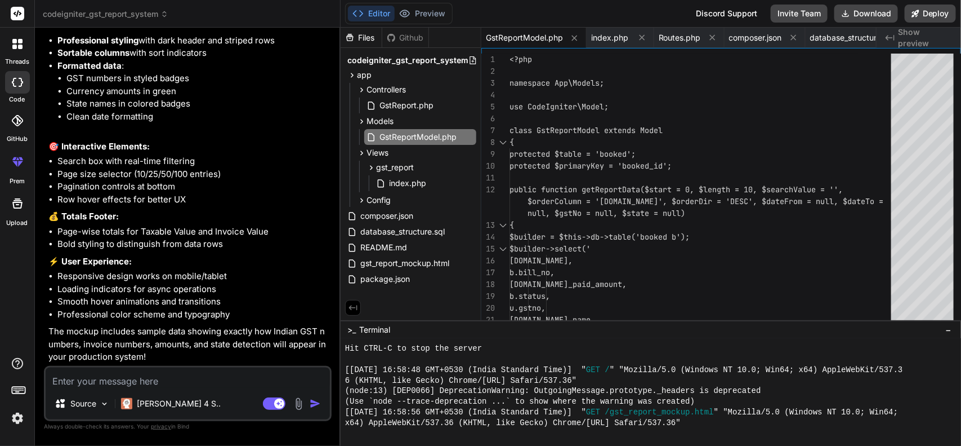
click at [173, 356] on textarea at bounding box center [188, 377] width 284 height 20
click at [146, 356] on p "Claude 4 S.." at bounding box center [179, 403] width 84 height 11
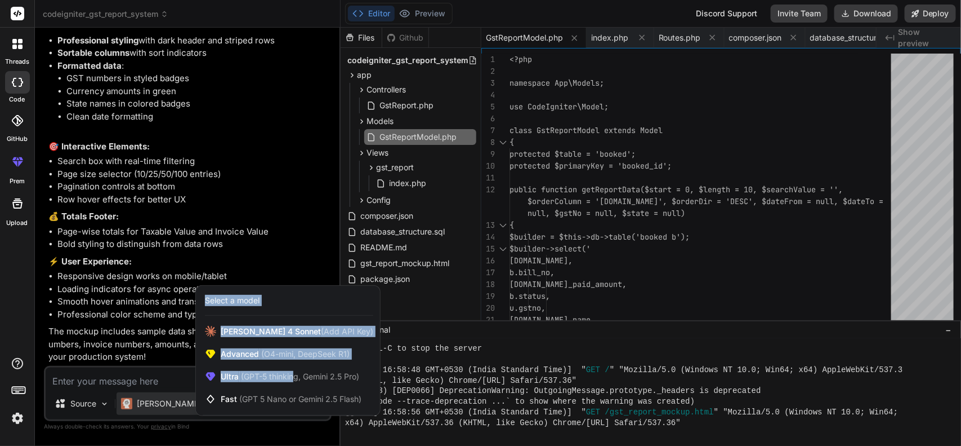
drag, startPoint x: 296, startPoint y: 370, endPoint x: 146, endPoint y: 383, distance: 150.4
click at [148, 356] on div "Claude 4 S.. Select a model Claude 4 Sonnet (Add API Key) Advanced (O4-mini, De…" at bounding box center [171, 405] width 109 height 27
click at [258, 336] on span "Claude 4 Sonnet (Add API Key)" at bounding box center [297, 331] width 153 height 11
type textarea "x"
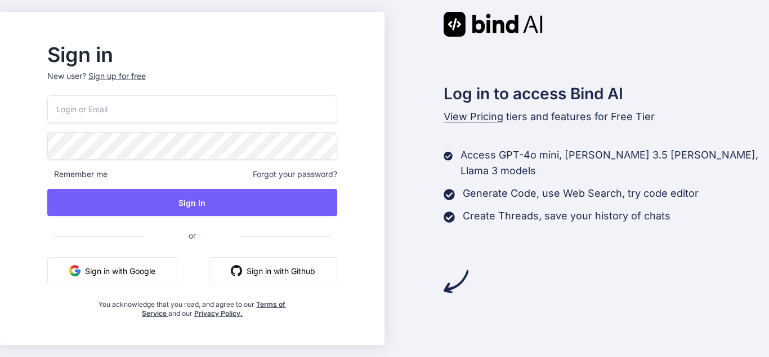
click at [119, 110] on input "email" at bounding box center [192, 109] width 290 height 28
type input "[EMAIL_ADDRESS][DOMAIN_NAME]"
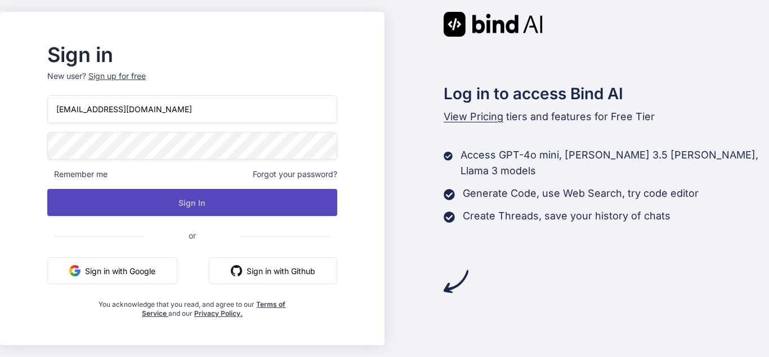
click at [238, 197] on button "Sign In" at bounding box center [192, 202] width 290 height 27
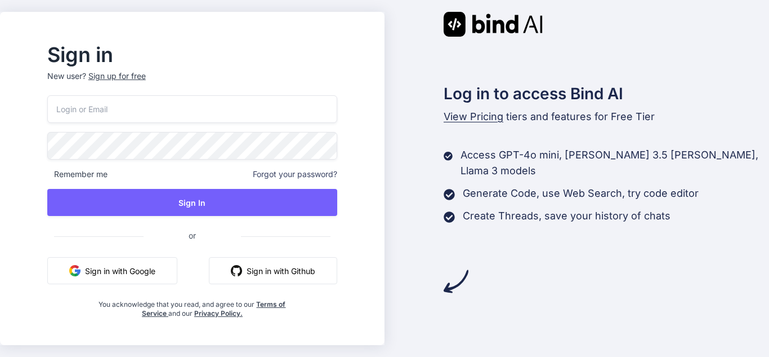
click at [157, 114] on input "email" at bounding box center [192, 109] width 290 height 28
click at [132, 104] on input "email" at bounding box center [192, 109] width 290 height 28
type input "dev10@yopmail.com"
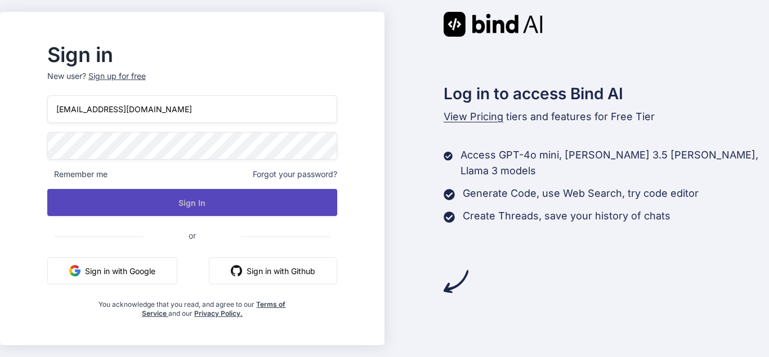
click at [199, 202] on button "Sign In" at bounding box center [192, 202] width 290 height 27
click at [227, 201] on button "Sign In" at bounding box center [192, 202] width 290 height 27
